Goal: Find specific page/section: Find specific page/section

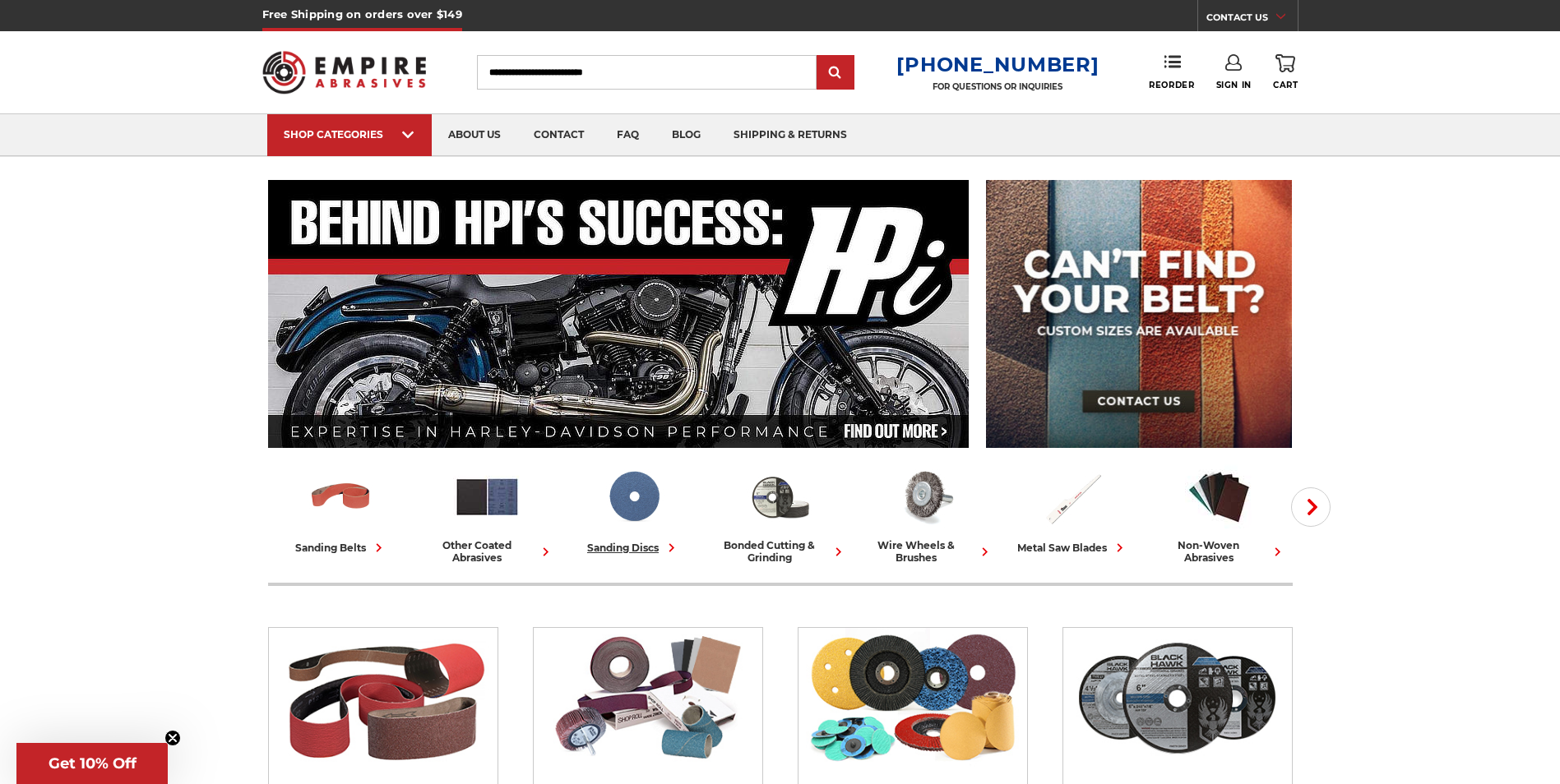
click at [639, 510] on img at bounding box center [633, 496] width 68 height 68
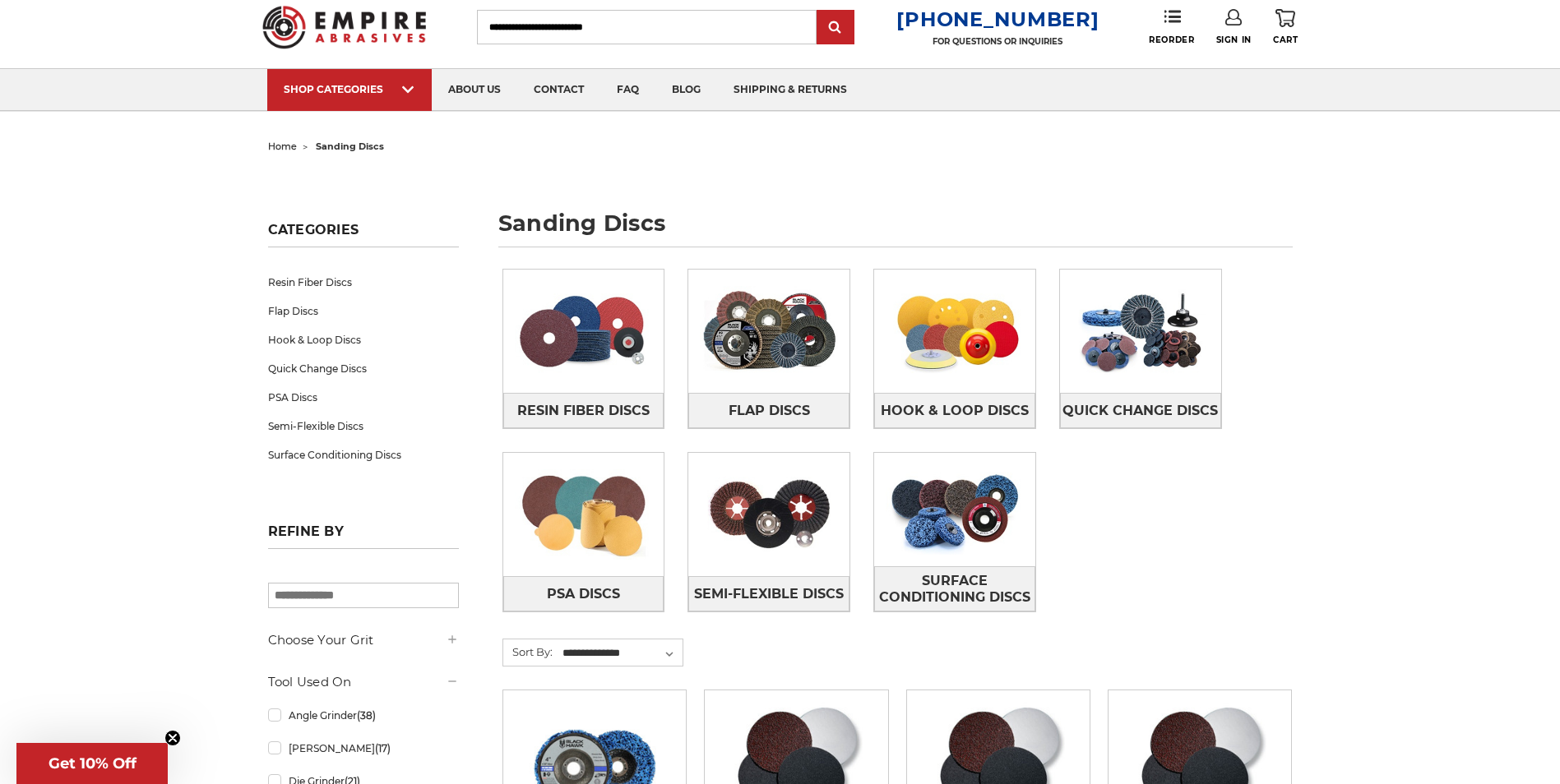
scroll to position [82, 0]
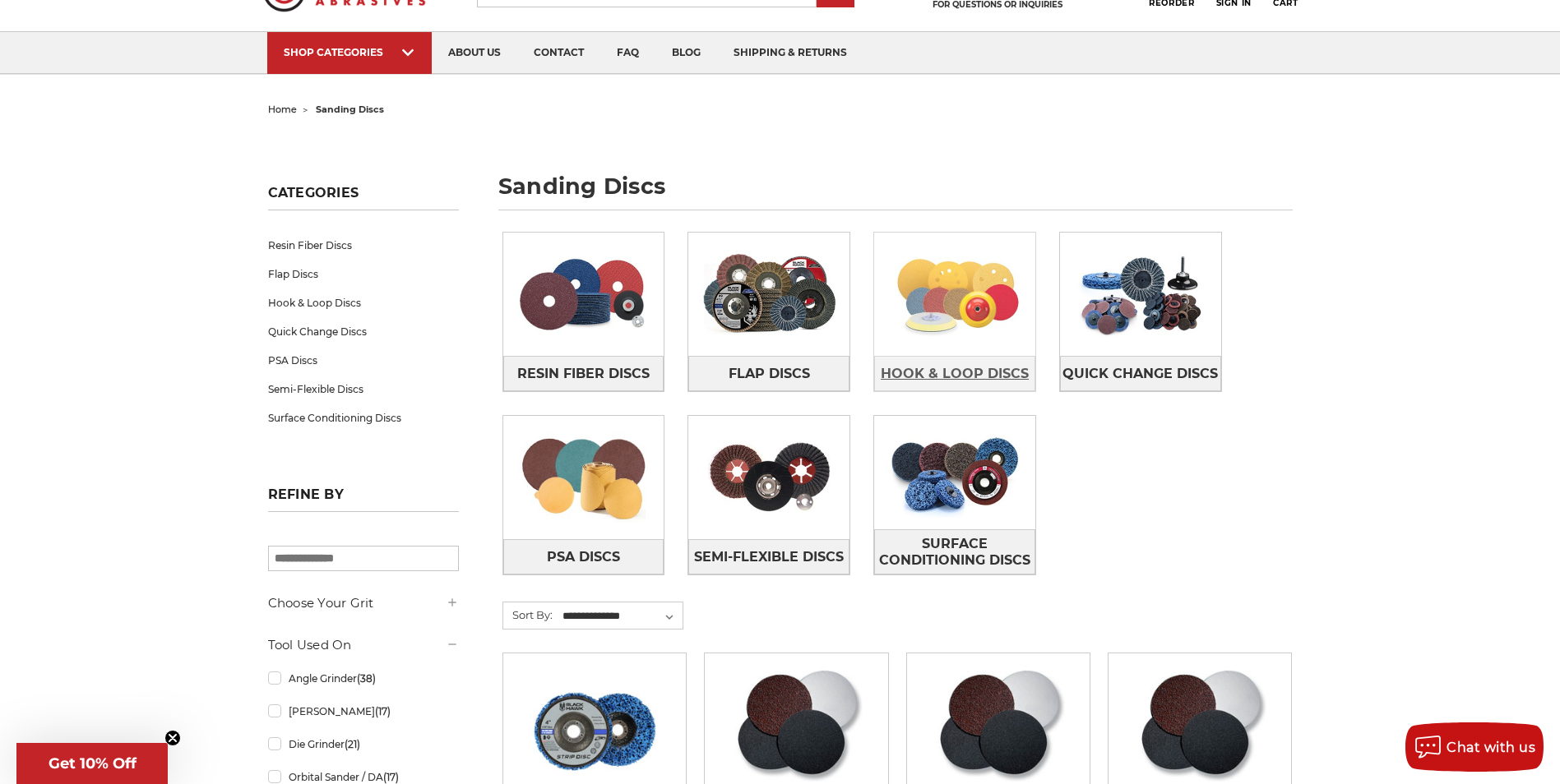
click at [976, 373] on span "Hook & Loop Discs" at bounding box center [954, 374] width 148 height 28
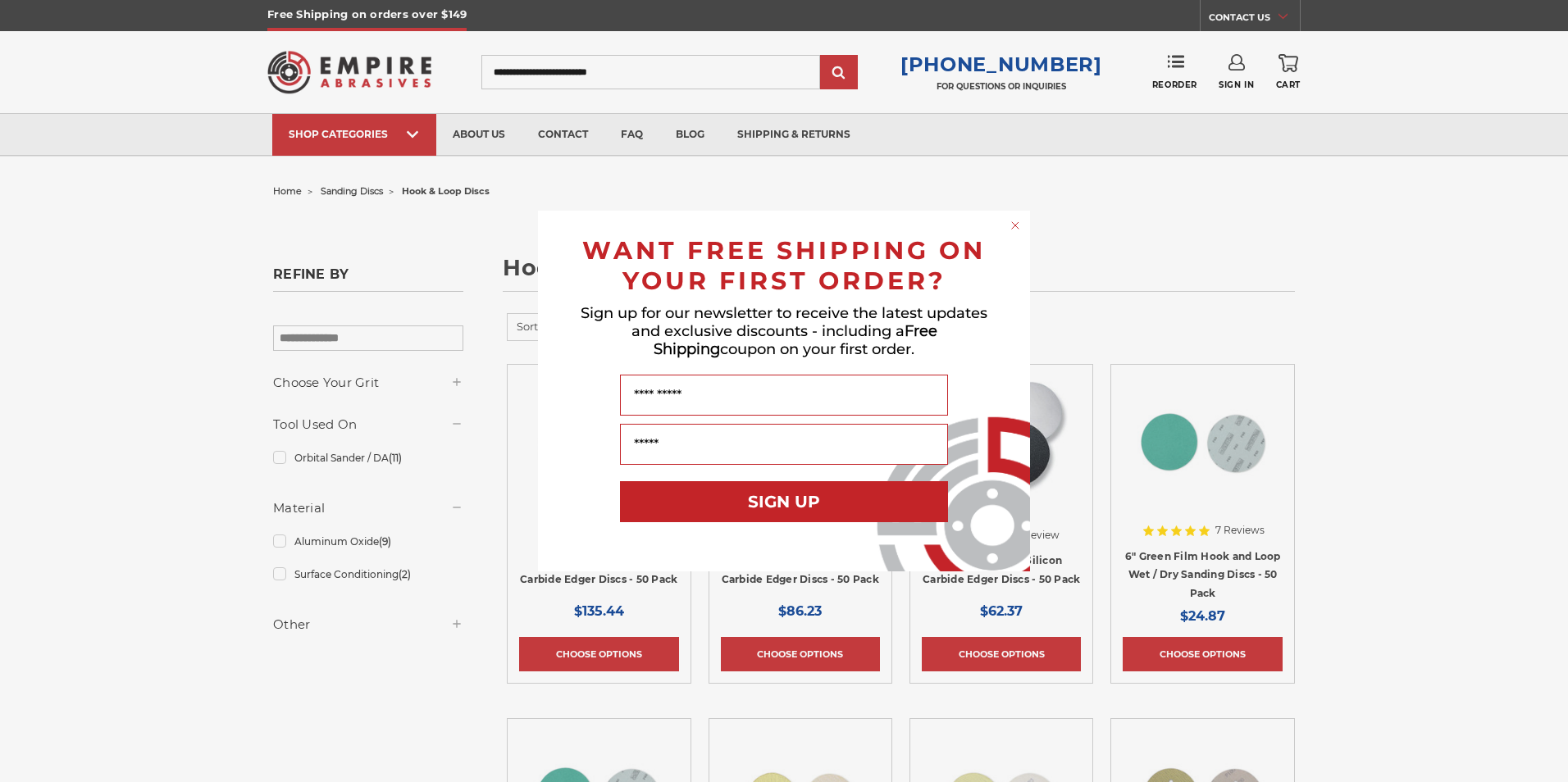
click at [1015, 228] on circle "Close dialog" at bounding box center [1015, 226] width 16 height 16
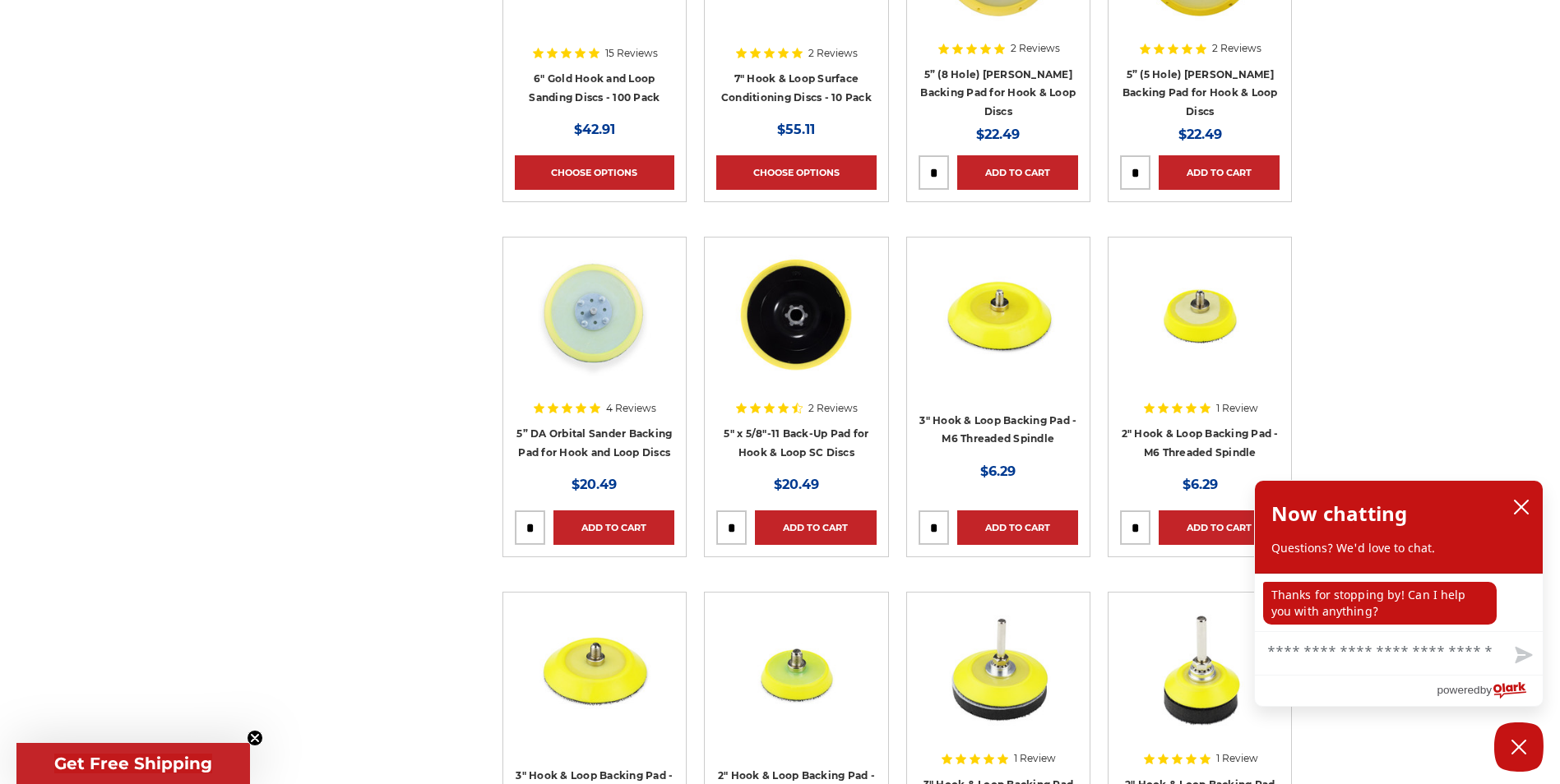
scroll to position [1644, 0]
